Goal: Task Accomplishment & Management: Manage account settings

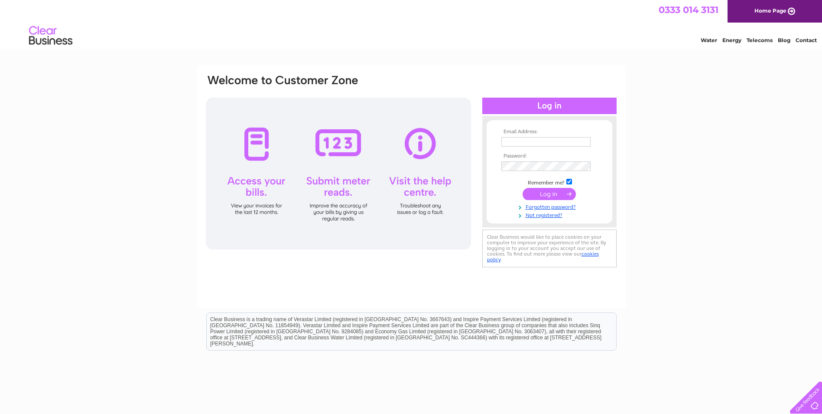
click at [544, 142] on input "text" at bounding box center [546, 142] width 89 height 10
type input "sales@bedshopedinburgh.co.uk"
click at [523, 189] on input "submit" at bounding box center [549, 195] width 53 height 12
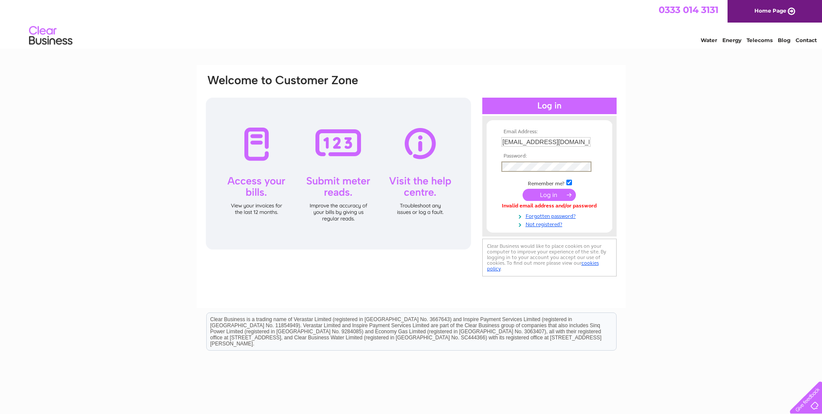
click at [523, 189] on input "submit" at bounding box center [549, 195] width 53 height 12
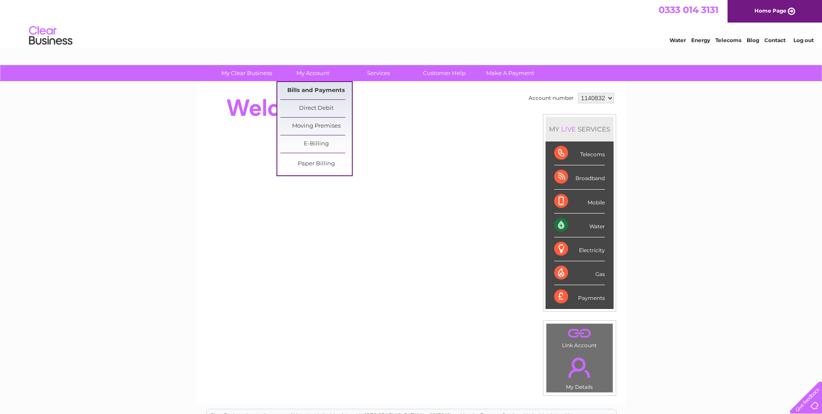
click at [319, 90] on link "Bills and Payments" at bounding box center [316, 90] width 72 height 17
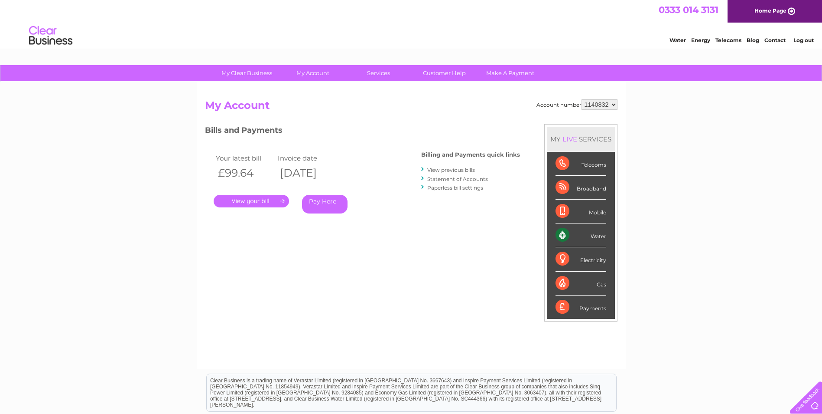
click at [254, 200] on link "." at bounding box center [251, 201] width 75 height 13
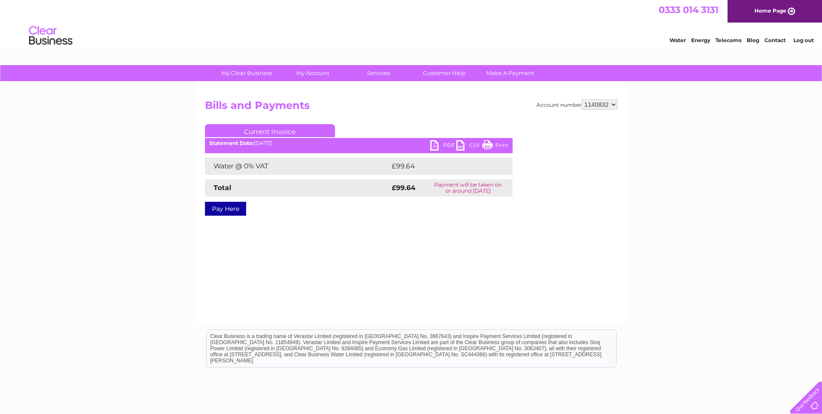
click at [446, 143] on link "PDF" at bounding box center [443, 146] width 26 height 13
